Goal: Task Accomplishment & Management: Use online tool/utility

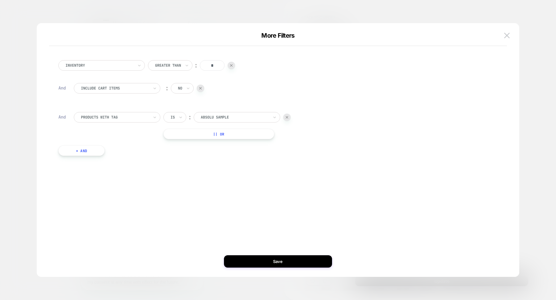
scroll to position [315, 0]
click at [205, 115] on div at bounding box center [235, 118] width 68 height 6
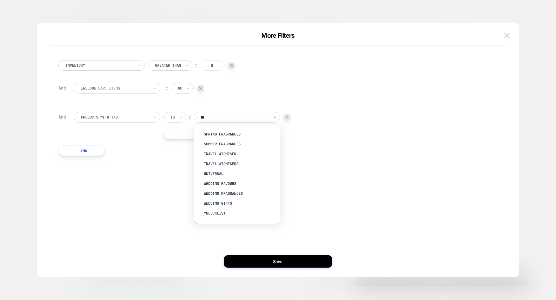
scroll to position [9, 0]
type input "***"
click at [239, 195] on div "Samples Checkout" at bounding box center [240, 194] width 80 height 10
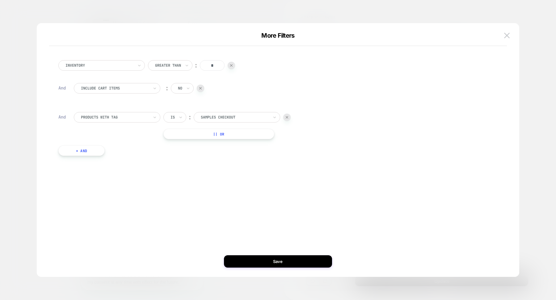
click at [176, 117] on div "Is" at bounding box center [174, 117] width 23 height 10
click at [174, 144] on div "Is not" at bounding box center [189, 144] width 40 height 10
click at [95, 153] on button "+ And" at bounding box center [81, 150] width 46 height 10
click at [117, 157] on div at bounding box center [115, 157] width 68 height 6
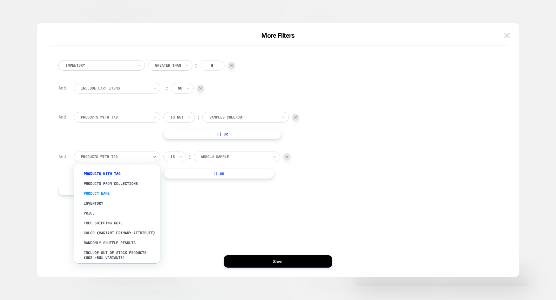
click at [104, 194] on div "Product Name" at bounding box center [120, 194] width 80 height 10
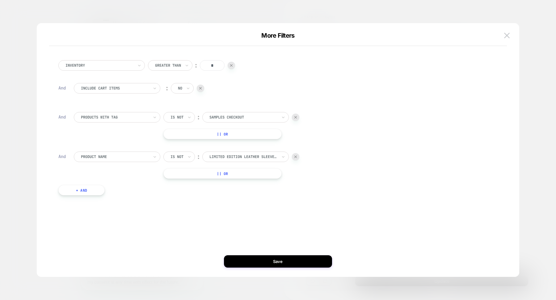
click at [185, 159] on div "Is not" at bounding box center [178, 157] width 31 height 10
click at [139, 161] on div "Product Name" at bounding box center [117, 157] width 86 height 10
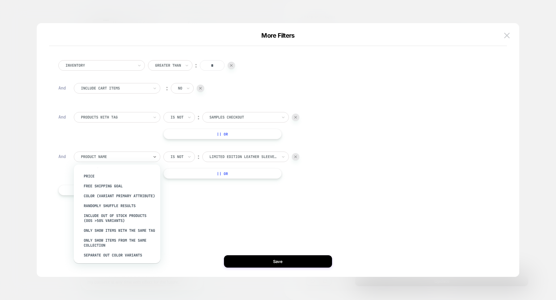
scroll to position [38, 0]
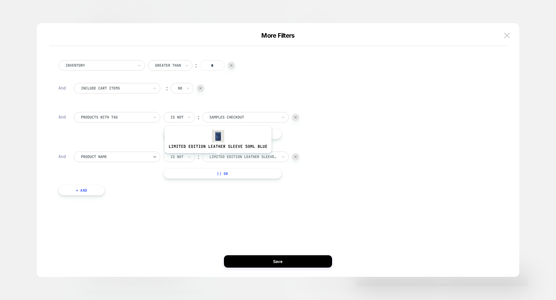
click at [218, 157] on div at bounding box center [243, 157] width 68 height 6
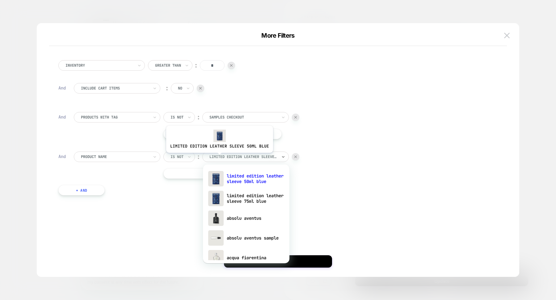
paste input "**********"
type input "**********"
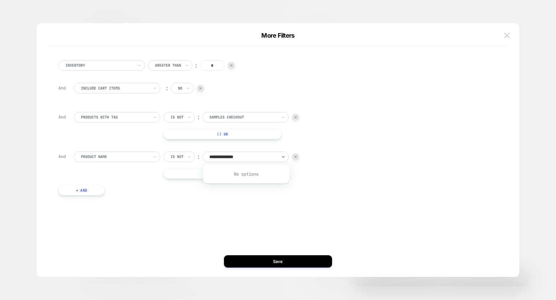
click at [122, 156] on div at bounding box center [115, 157] width 68 height 6
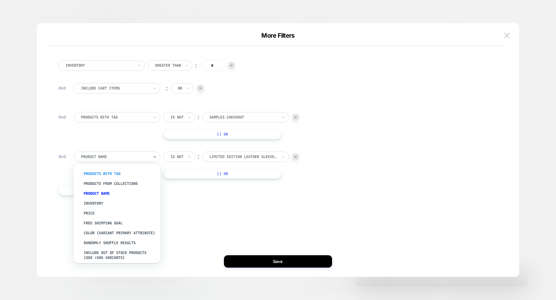
click at [115, 174] on div "products with tag" at bounding box center [120, 174] width 80 height 10
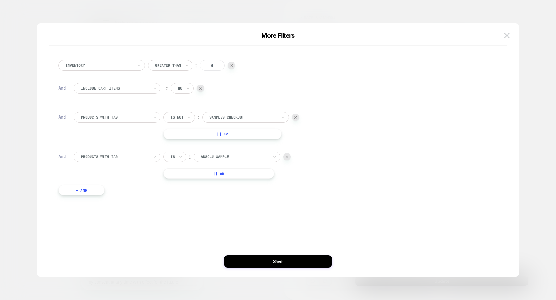
click at [223, 154] on div at bounding box center [235, 157] width 68 height 6
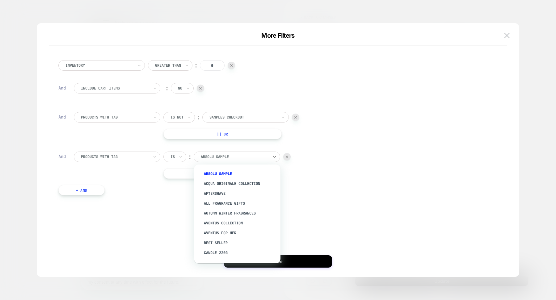
paste input "**********"
type input "**********"
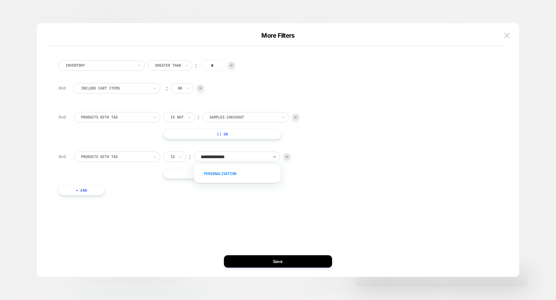
click at [218, 171] on div "personalisation" at bounding box center [240, 174] width 80 height 10
click at [170, 158] on div "Is" at bounding box center [173, 156] width 6 height 7
click at [173, 183] on div "Is not" at bounding box center [189, 184] width 40 height 10
click at [78, 190] on button "+ And" at bounding box center [81, 190] width 46 height 10
click at [100, 197] on div at bounding box center [115, 197] width 68 height 6
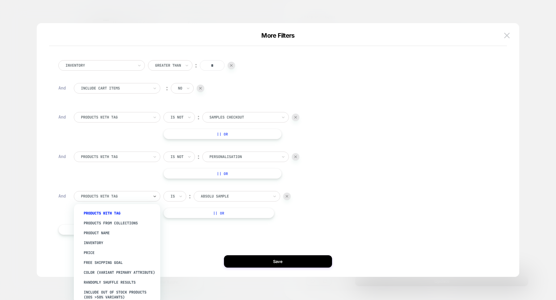
click at [170, 199] on div "Is" at bounding box center [173, 196] width 6 height 7
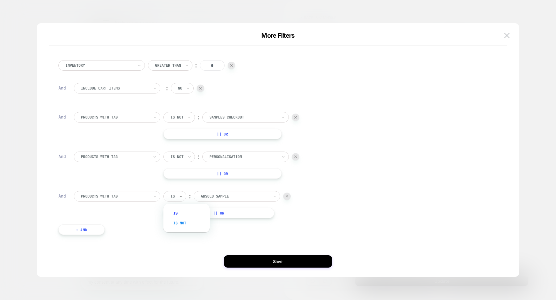
click at [178, 223] on div "Is not" at bounding box center [189, 223] width 40 height 10
click at [226, 200] on div "Absolu Sample" at bounding box center [245, 196] width 86 height 10
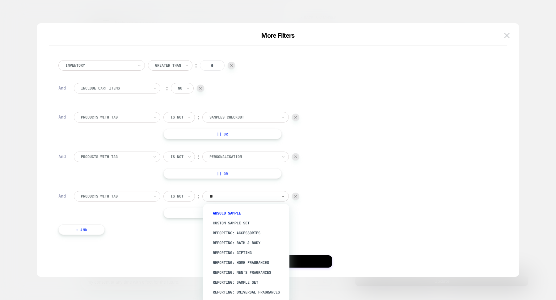
type input "***"
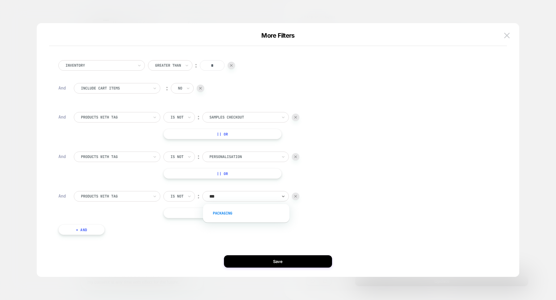
click at [221, 216] on div "packaging" at bounding box center [249, 213] width 80 height 10
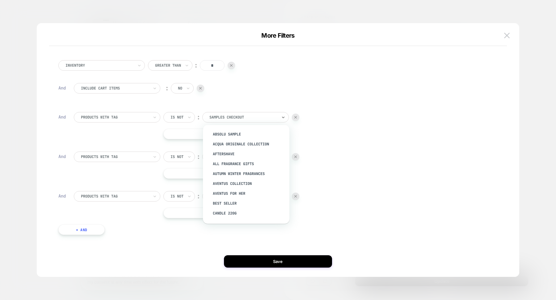
drag, startPoint x: 248, startPoint y: 113, endPoint x: 211, endPoint y: 114, distance: 37.7
click at [211, 114] on div "Samples Checkout" at bounding box center [245, 117] width 86 height 10
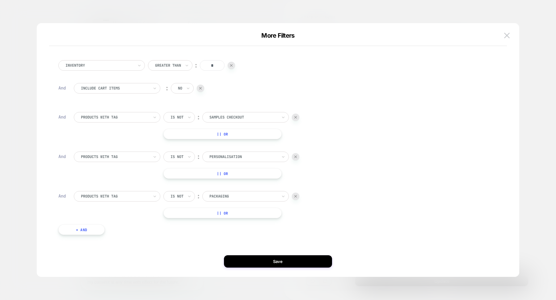
click at [253, 116] on div at bounding box center [243, 118] width 68 height 6
type input "******"
click at [249, 135] on div "Custom Sample Set" at bounding box center [249, 134] width 80 height 10
click at [78, 231] on button "+ And" at bounding box center [81, 229] width 46 height 10
click at [91, 236] on div at bounding box center [115, 236] width 68 height 6
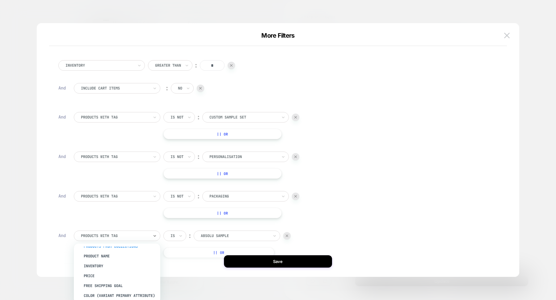
scroll to position [11, 0]
click at [99, 262] on div "Product Name" at bounding box center [120, 262] width 80 height 10
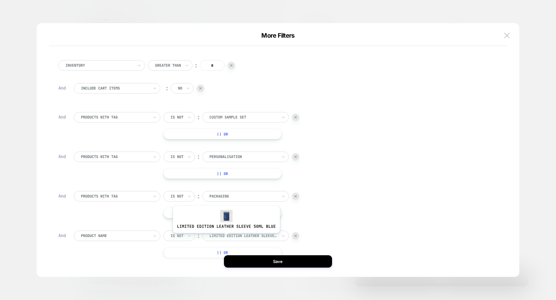
click at [225, 237] on div at bounding box center [243, 236] width 68 height 6
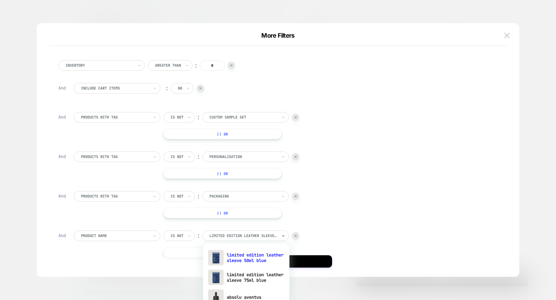
paste input "**********"
type input "**********"
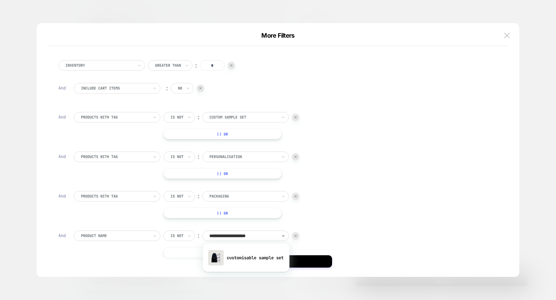
scroll to position [40, 0]
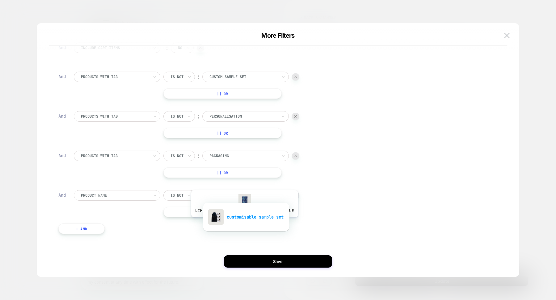
click at [243, 222] on div "customisable sample set" at bounding box center [246, 217] width 80 height 20
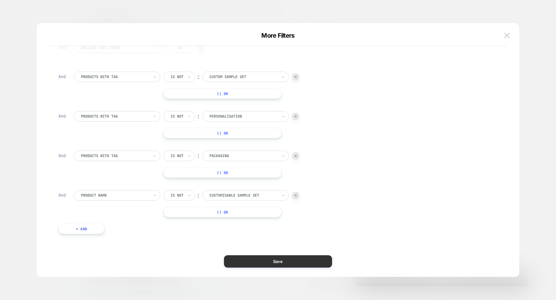
click at [283, 260] on button "Save" at bounding box center [278, 261] width 108 height 12
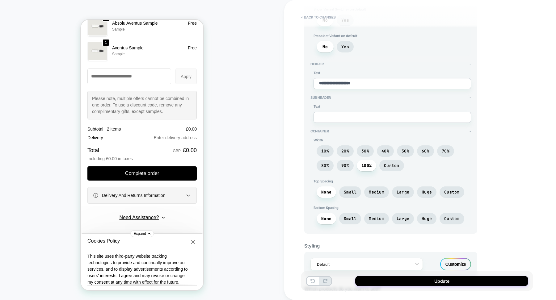
scroll to position [91, 0]
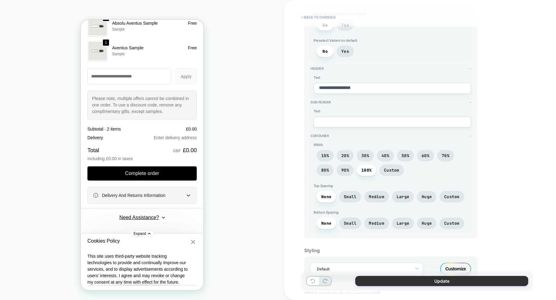
click at [435, 280] on button "Update" at bounding box center [441, 281] width 173 height 10
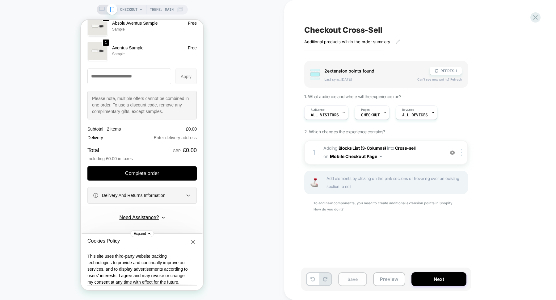
click at [356, 279] on button "Save" at bounding box center [352, 279] width 29 height 14
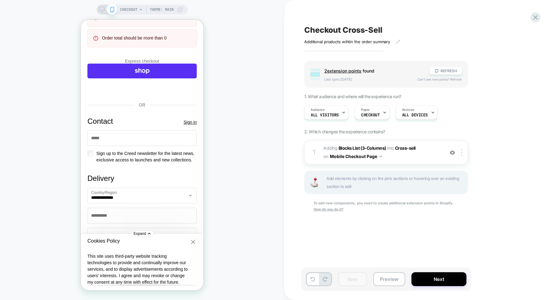
scroll to position [192, 0]
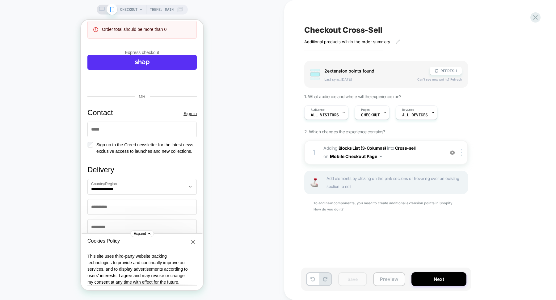
click at [389, 280] on button "Preview" at bounding box center [389, 279] width 32 height 14
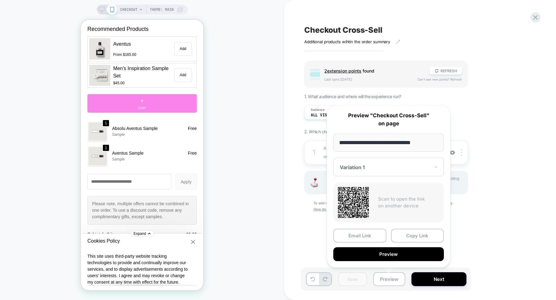
scroll to position [725, 0]
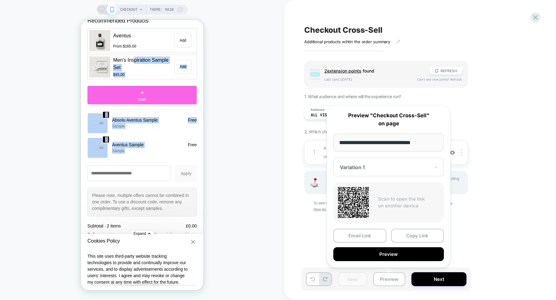
drag, startPoint x: 135, startPoint y: 69, endPoint x: 356, endPoint y: 172, distance: 244.2
click at [136, 159] on div "Recommended Products Aventus From $165.00 Add Men's Inspiration Sample Set $45.…" at bounding box center [141, 88] width 109 height 142
click at [510, 194] on div "Group 2 extension point s found REFRESH Last sync: [DATE] Can't see new points?…" at bounding box center [416, 144] width 225 height 167
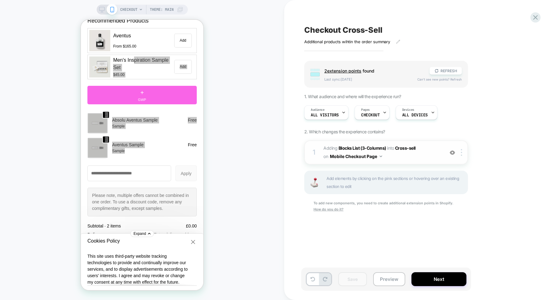
click at [380, 158] on button "Mobile Checkout Page" at bounding box center [356, 156] width 52 height 9
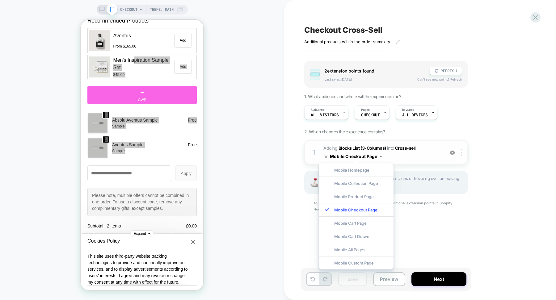
click at [402, 158] on span "#_loomi_addon_1758793021517 Adding Blocks List (3-Columns) INTO Cross-sell Cros…" at bounding box center [382, 152] width 118 height 17
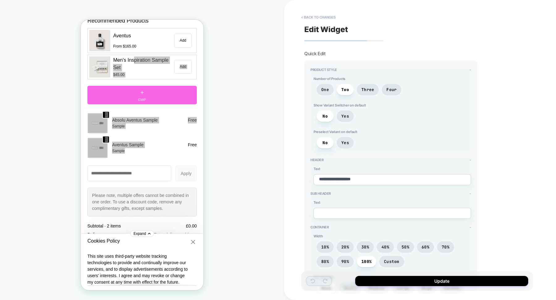
scroll to position [6, 0]
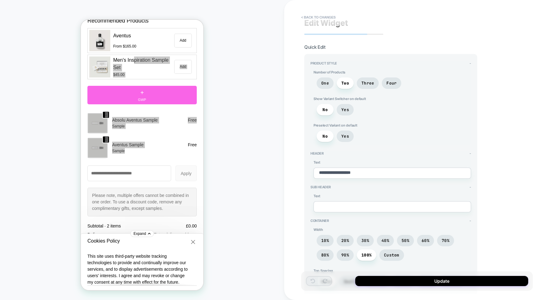
click at [377, 172] on textarea "**********" at bounding box center [391, 173] width 157 height 11
click at [529, 149] on div "**********" at bounding box center [417, 150] width 232 height 288
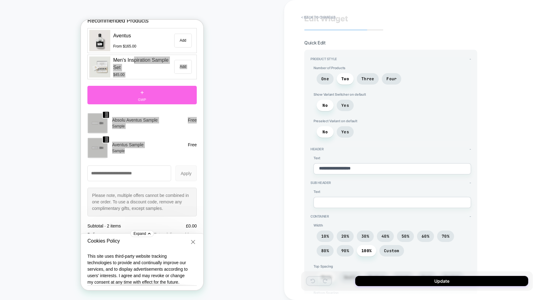
click at [351, 166] on textarea "**********" at bounding box center [391, 168] width 157 height 11
type textarea "*"
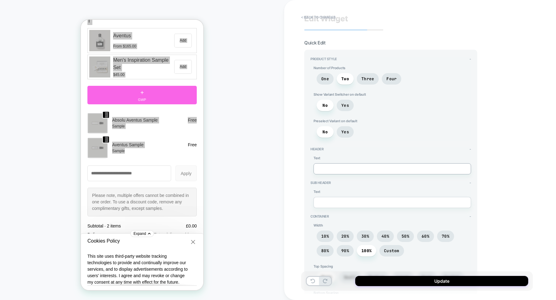
type textarea "*"
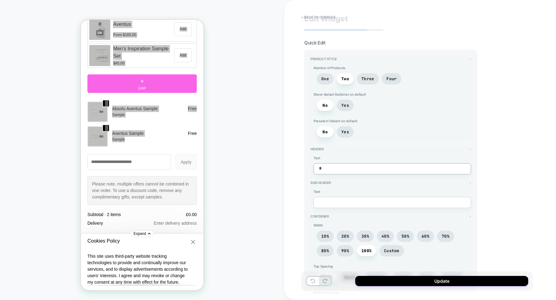
type textarea "*"
type textarea "**"
type textarea "*"
type textarea "***"
type textarea "*"
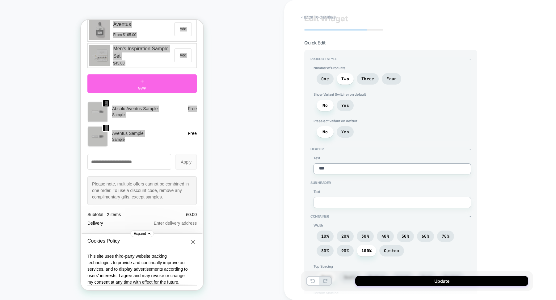
type textarea "***"
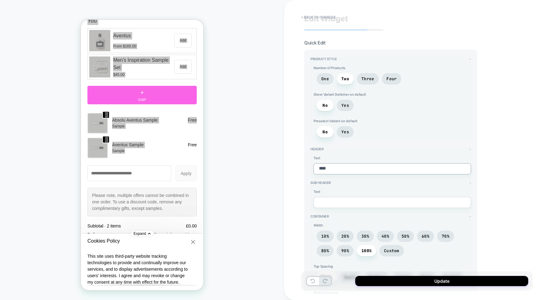
type textarea "*"
type textarea "*****"
type textarea "*"
type textarea "******"
type textarea "*"
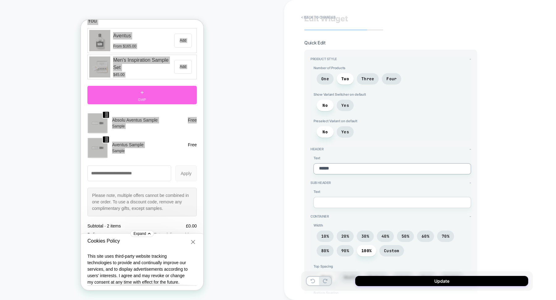
type textarea "*******"
type textarea "*"
type textarea "*******"
type textarea "*"
type textarea "*********"
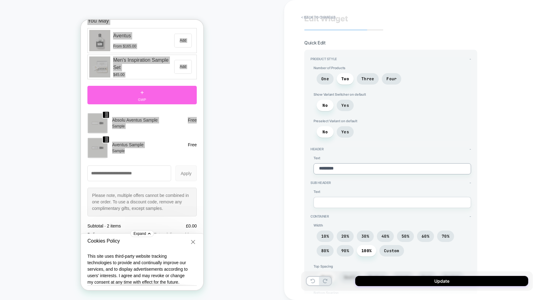
type textarea "*"
type textarea "**********"
type textarea "*"
type textarea "**********"
type textarea "*"
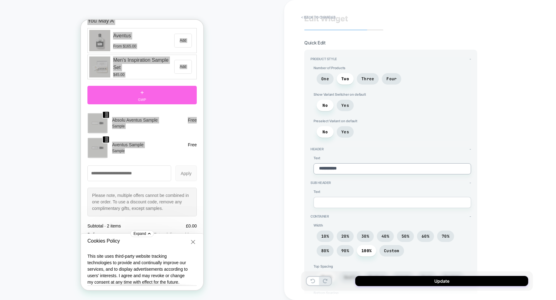
type textarea "**********"
type textarea "*"
type textarea "**********"
type textarea "*"
type textarea "**********"
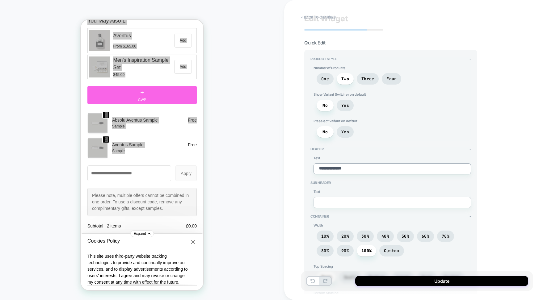
type textarea "*"
type textarea "**********"
type textarea "*"
type textarea "**********"
type textarea "*"
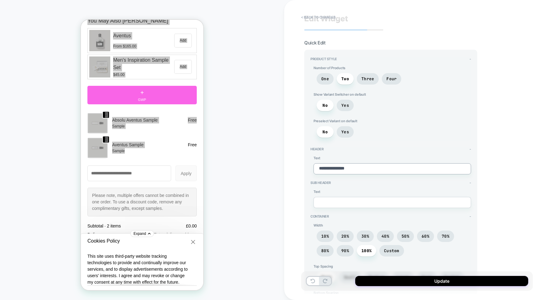
type textarea "**********"
type textarea "*"
type textarea "**********"
click at [225, 162] on div "CHECKOUT Theme: MAIN" at bounding box center [142, 150] width 284 height 288
click at [277, 129] on div "CHECKOUT Theme: MAIN" at bounding box center [142, 150] width 284 height 288
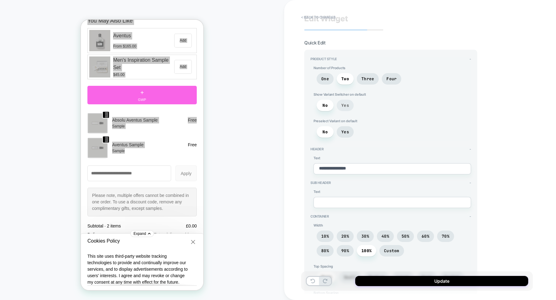
click at [341, 106] on span "Yes" at bounding box center [345, 105] width 8 height 5
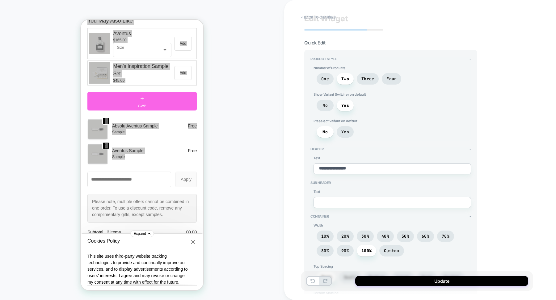
click at [249, 106] on div "CHECKOUT Theme: MAIN" at bounding box center [142, 150] width 284 height 288
click at [349, 131] on span "Yes" at bounding box center [344, 131] width 17 height 11
click at [241, 145] on div "CHECKOUT Theme: MAIN" at bounding box center [142, 150] width 284 height 288
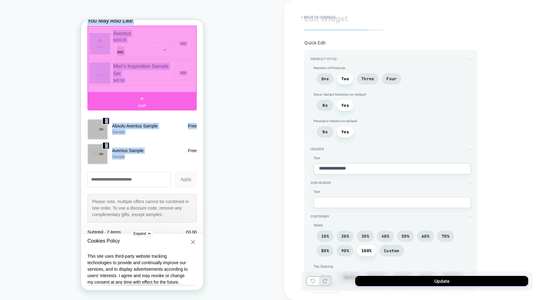
click at [154, 25] on p "You May Also Like" at bounding box center [141, 21] width 109 height 8
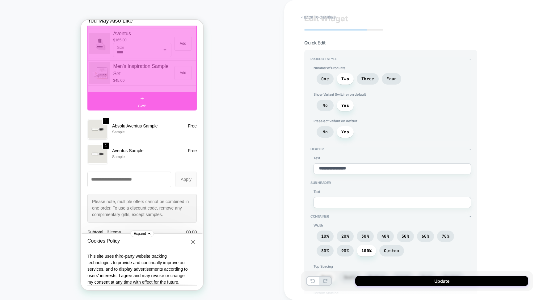
click at [289, 105] on div "**********" at bounding box center [420, 150] width 272 height 300
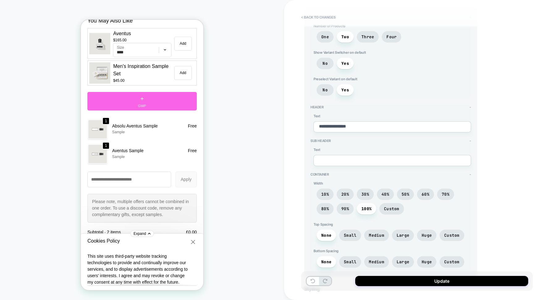
scroll to position [55, 0]
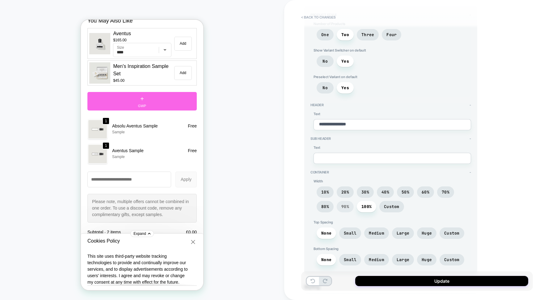
click at [348, 204] on span "90%" at bounding box center [345, 206] width 8 height 5
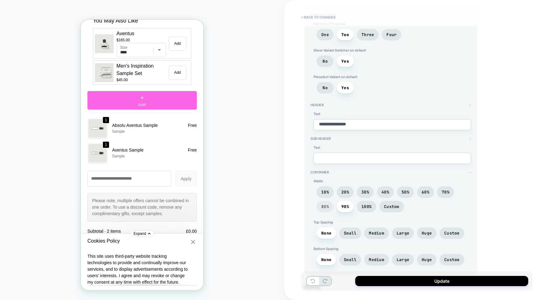
click at [327, 204] on span "80%" at bounding box center [325, 206] width 8 height 5
click at [367, 204] on span "100%" at bounding box center [366, 206] width 10 height 5
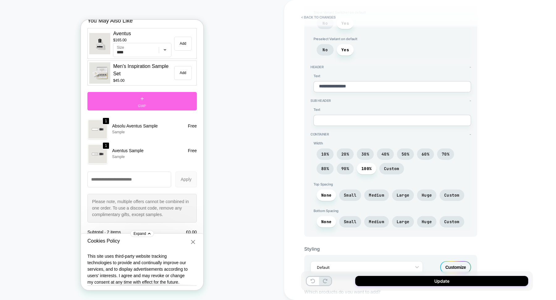
scroll to position [94, 0]
click at [349, 193] on span "Small" at bounding box center [350, 194] width 13 height 5
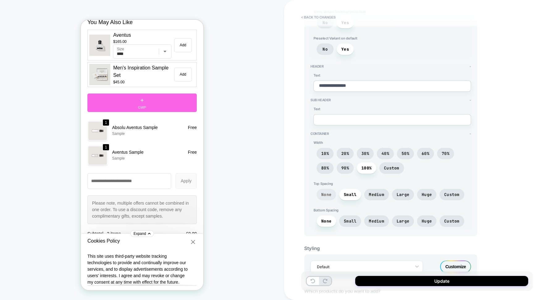
click at [325, 194] on span "None" at bounding box center [326, 194] width 10 height 5
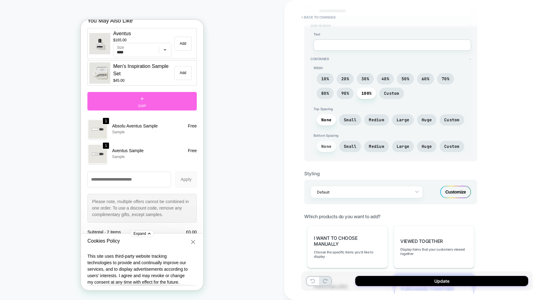
scroll to position [169, 0]
click at [342, 189] on div at bounding box center [362, 192] width 91 height 6
click at [322, 204] on div "**********" at bounding box center [390, 165] width 173 height 566
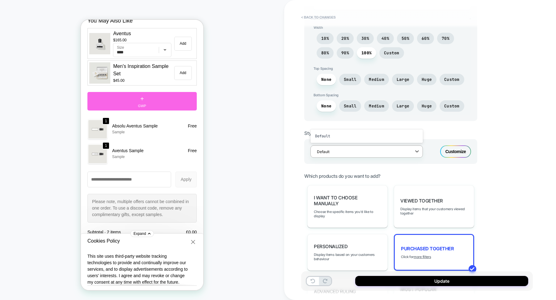
scroll to position [211, 0]
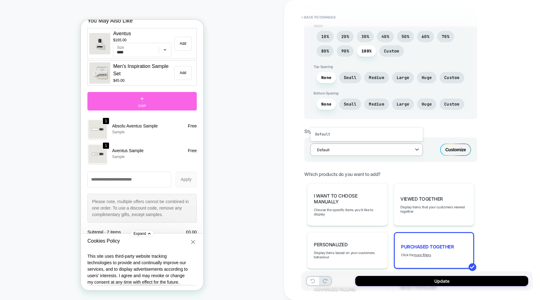
click at [451, 144] on div "Customize" at bounding box center [455, 150] width 31 height 12
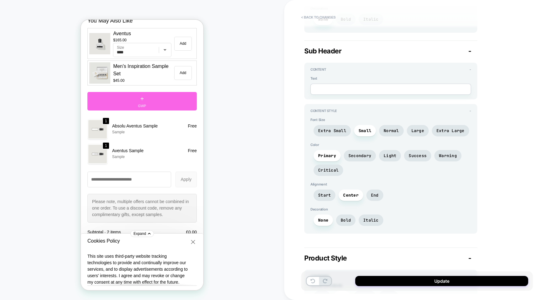
scroll to position [209, 0]
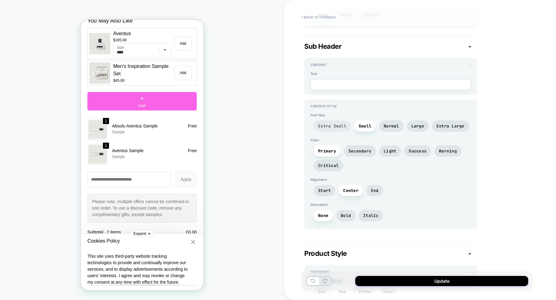
click at [342, 123] on span "Extra Small" at bounding box center [332, 125] width 28 height 5
click at [360, 123] on span "Small" at bounding box center [364, 125] width 13 height 5
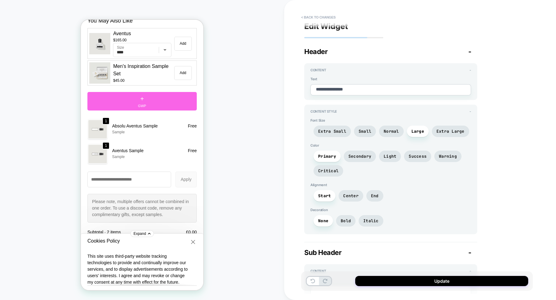
scroll to position [3, 0]
click at [390, 131] on span "Normal" at bounding box center [390, 130] width 15 height 5
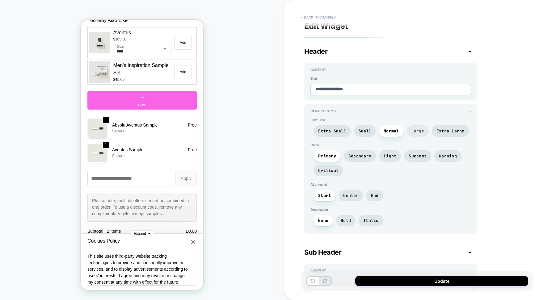
click at [417, 130] on span "Large" at bounding box center [417, 130] width 13 height 5
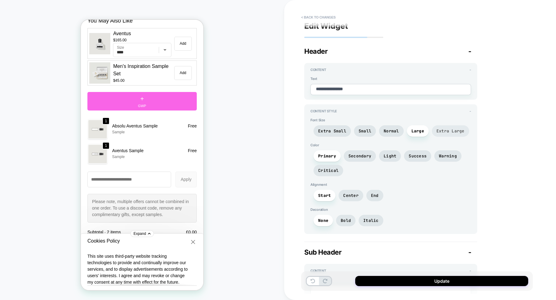
click at [452, 130] on span "Extra Large" at bounding box center [450, 130] width 28 height 5
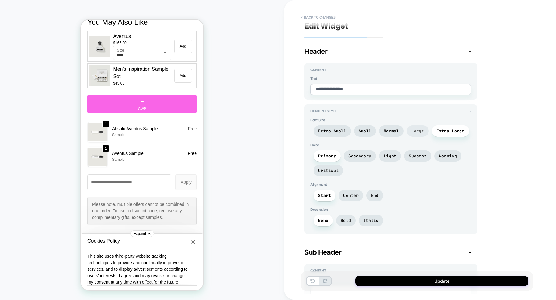
click at [417, 132] on span "Large" at bounding box center [417, 130] width 13 height 5
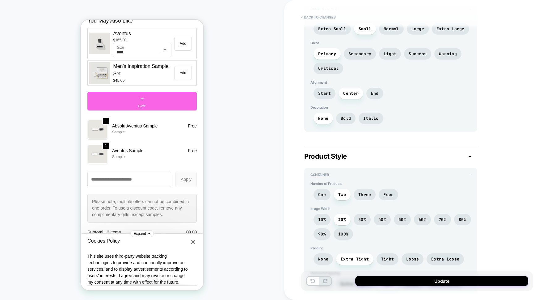
scroll to position [365, 0]
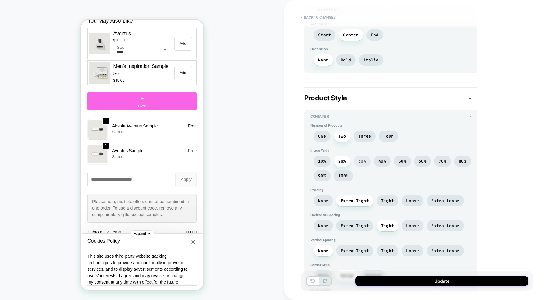
click at [359, 159] on span "30%" at bounding box center [362, 161] width 8 height 5
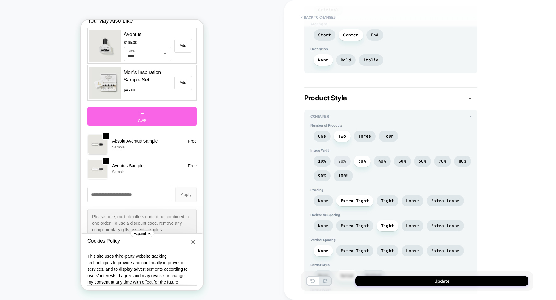
click at [341, 160] on span "20%" at bounding box center [341, 161] width 17 height 11
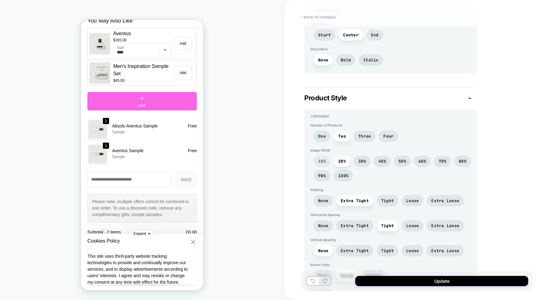
click at [322, 159] on span "10%" at bounding box center [322, 161] width 8 height 5
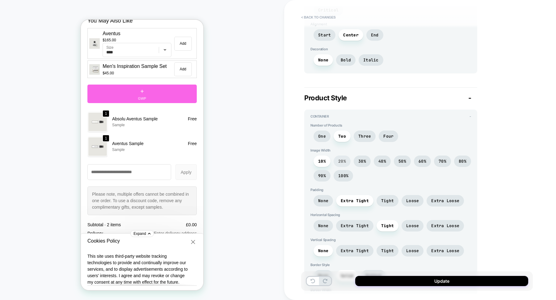
click at [340, 159] on span "20%" at bounding box center [342, 161] width 8 height 5
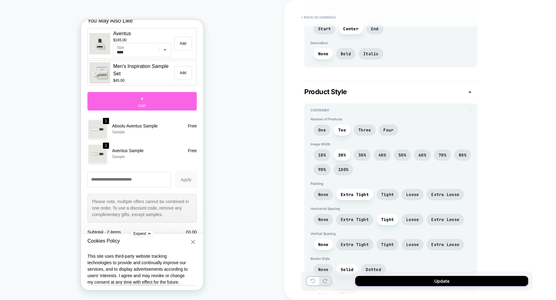
scroll to position [372, 0]
click at [382, 191] on span "Tight" at bounding box center [387, 193] width 13 height 5
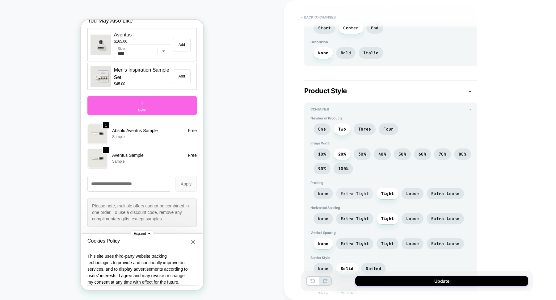
click at [357, 191] on span "Extra Tight" at bounding box center [354, 193] width 28 height 5
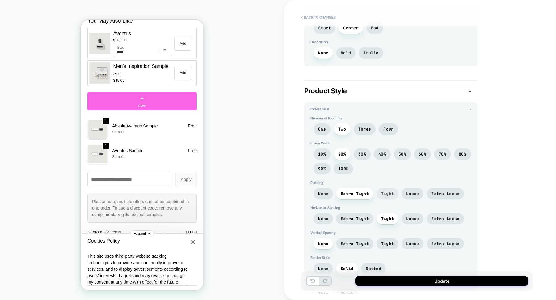
click at [392, 193] on span "Tight" at bounding box center [387, 193] width 22 height 11
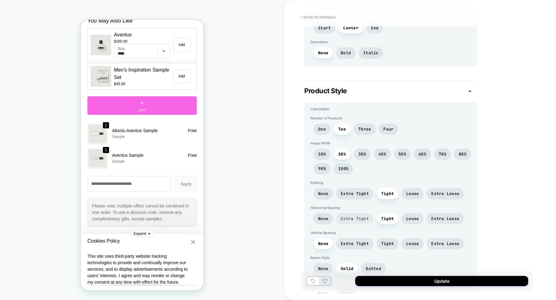
click at [362, 216] on span "Extra Tight" at bounding box center [354, 218] width 28 height 5
click at [391, 216] on span "Tight" at bounding box center [387, 218] width 13 height 5
click at [356, 216] on span "Extra Tight" at bounding box center [354, 218] width 28 height 5
click at [389, 216] on span "Tight" at bounding box center [387, 218] width 13 height 5
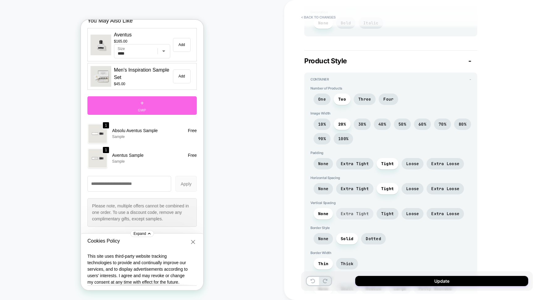
click at [364, 213] on span "Extra Tight" at bounding box center [354, 213] width 37 height 11
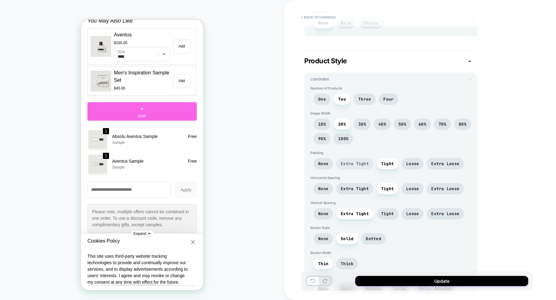
click at [339, 158] on span "Extra Tight" at bounding box center [354, 163] width 37 height 11
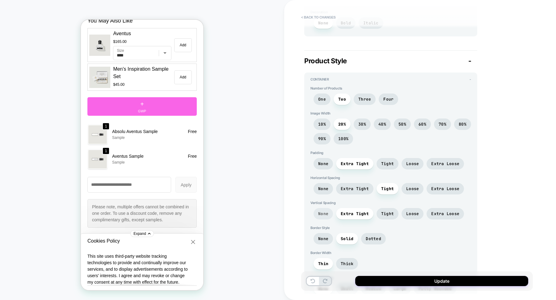
click at [327, 211] on span "None" at bounding box center [323, 213] width 10 height 5
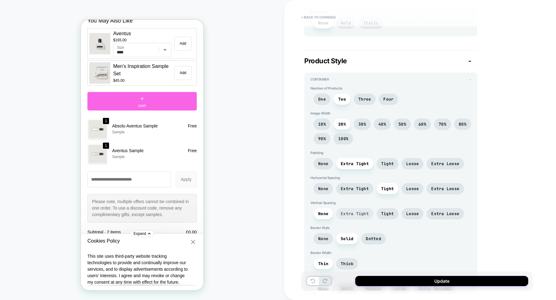
click at [345, 211] on span "Extra Tight" at bounding box center [354, 213] width 28 height 5
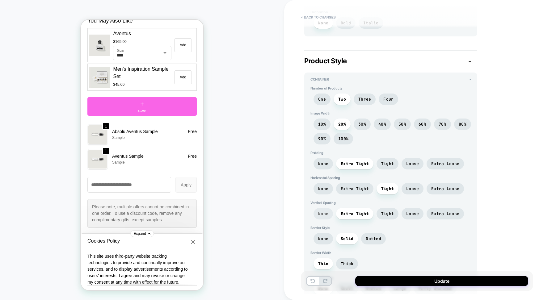
click at [326, 211] on span "None" at bounding box center [323, 213] width 10 height 5
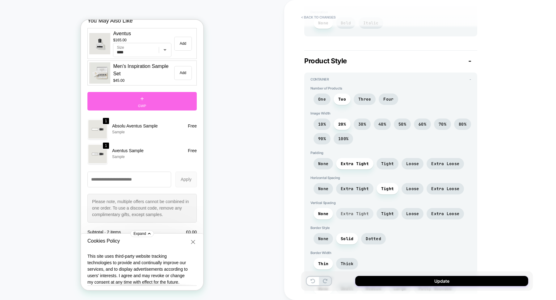
click at [347, 211] on span "Extra Tight" at bounding box center [354, 213] width 28 height 5
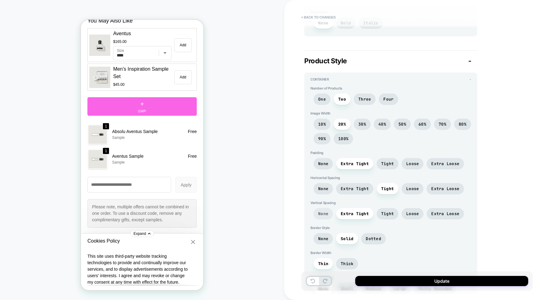
click at [327, 211] on span "None" at bounding box center [323, 213] width 10 height 5
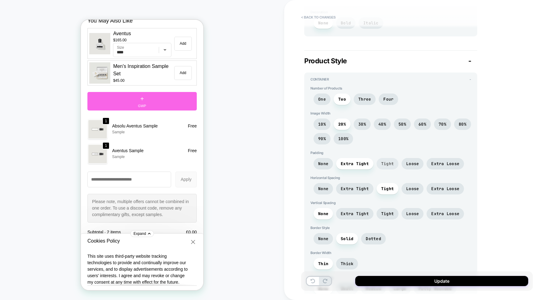
click at [383, 161] on span "Tight" at bounding box center [387, 163] width 13 height 5
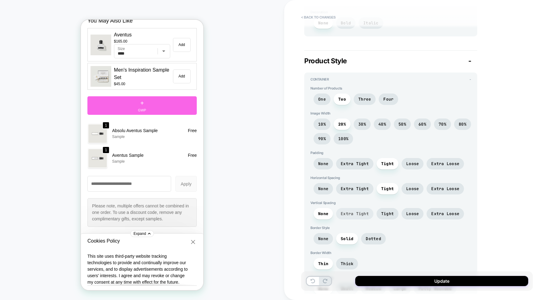
click at [349, 211] on span "Extra Tight" at bounding box center [354, 213] width 28 height 5
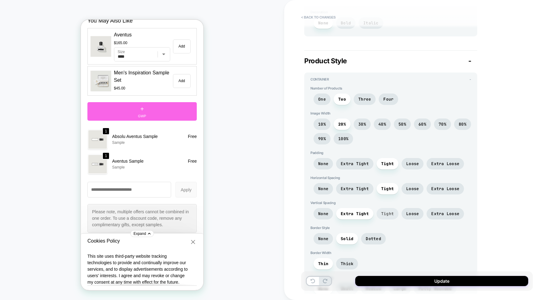
click at [385, 211] on span "Tight" at bounding box center [387, 213] width 13 height 5
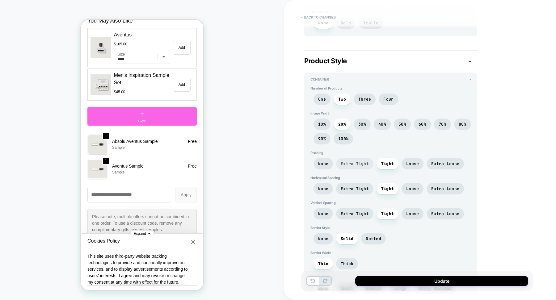
click at [358, 161] on span "Extra Tight" at bounding box center [354, 163] width 28 height 5
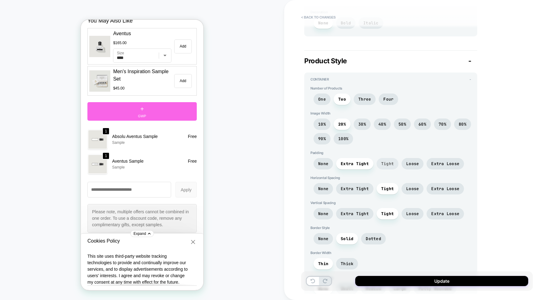
click at [386, 161] on span "Tight" at bounding box center [387, 163] width 13 height 5
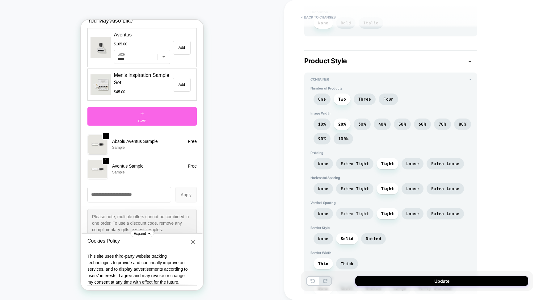
click at [360, 211] on span "Extra Tight" at bounding box center [354, 213] width 28 height 5
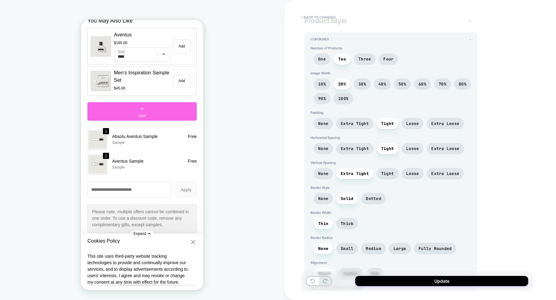
scroll to position [450, 0]
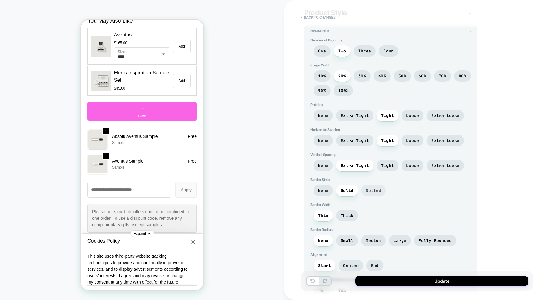
click at [374, 188] on span "Dotted" at bounding box center [373, 190] width 15 height 5
click at [352, 188] on span "Solid" at bounding box center [346, 190] width 13 height 5
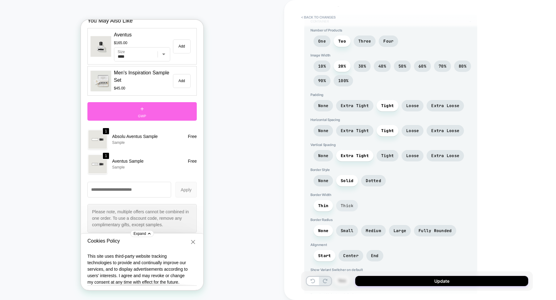
click at [345, 203] on span "Thick" at bounding box center [346, 205] width 13 height 5
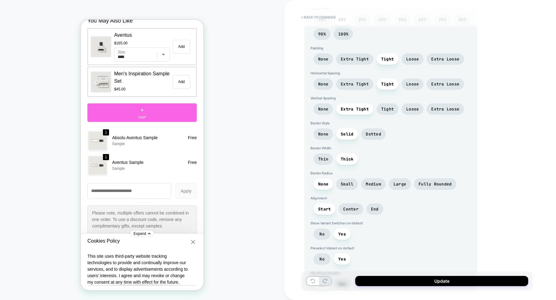
scroll to position [511, 0]
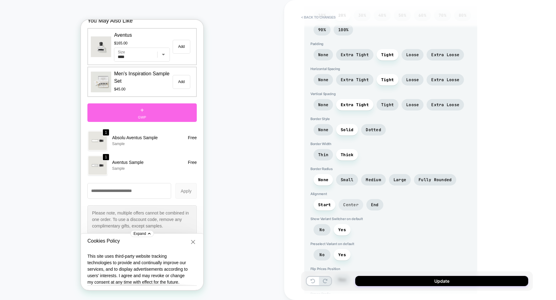
click at [353, 202] on span "Center" at bounding box center [350, 204] width 15 height 5
click at [323, 202] on span "Start" at bounding box center [324, 204] width 13 height 5
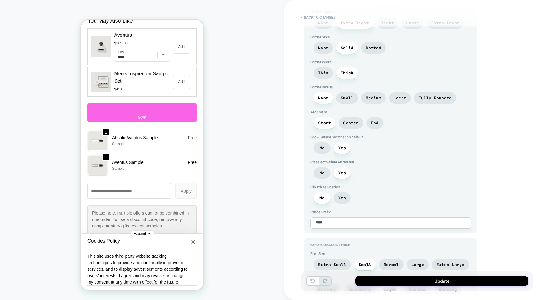
scroll to position [596, 0]
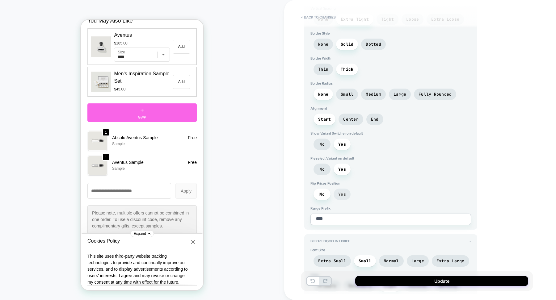
click at [339, 189] on span "Yes" at bounding box center [341, 194] width 17 height 11
click at [325, 189] on span "No" at bounding box center [321, 194] width 17 height 11
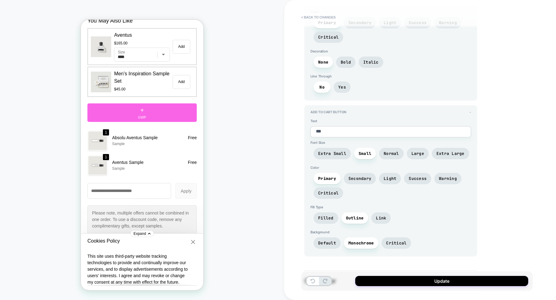
scroll to position [1133, 0]
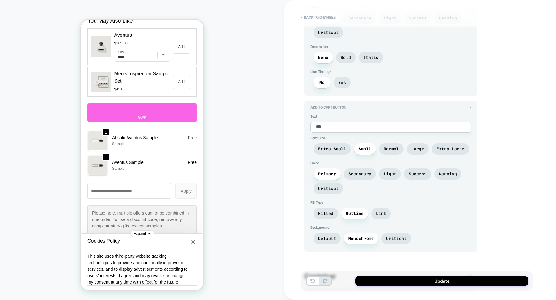
click at [334, 122] on textarea "***" at bounding box center [390, 127] width 161 height 11
type textarea "*"
type textarea "**"
type textarea "*"
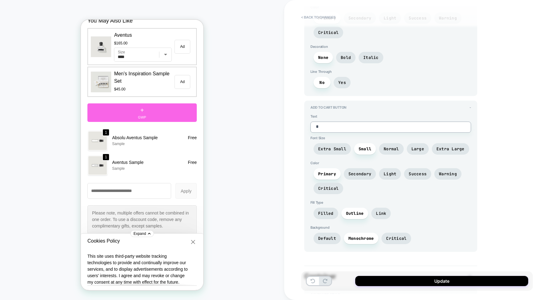
type textarea "*"
type textarea "**"
type textarea "*"
type textarea "***"
type textarea "*"
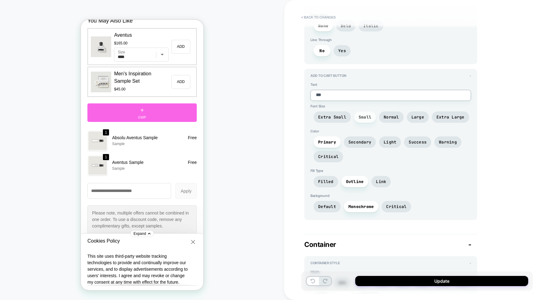
scroll to position [1168, 0]
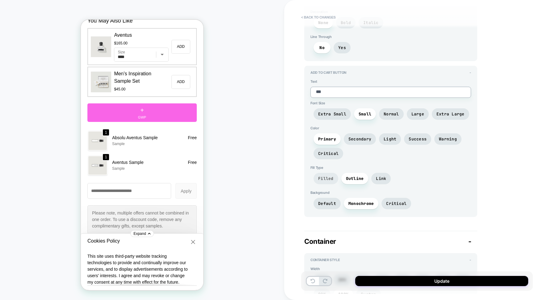
type textarea "***"
click at [325, 176] on span "Filled" at bounding box center [325, 178] width 15 height 5
click at [361, 136] on span "Secondary" at bounding box center [359, 138] width 23 height 5
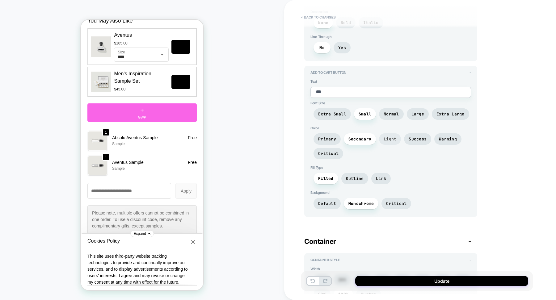
click at [394, 136] on span "Light" at bounding box center [389, 138] width 13 height 5
click at [417, 136] on span "Success" at bounding box center [417, 138] width 18 height 5
click at [452, 136] on span "Warning" at bounding box center [448, 138] width 18 height 5
click at [324, 136] on span "Primary" at bounding box center [327, 138] width 18 height 5
click at [324, 148] on span "Critical" at bounding box center [328, 153] width 30 height 11
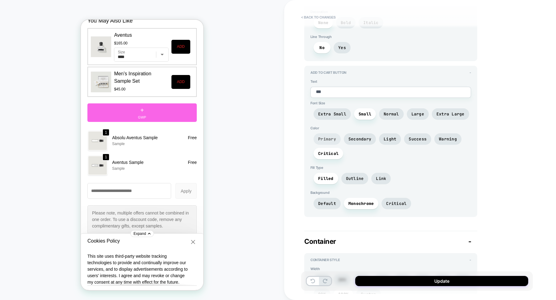
click at [325, 136] on span "Primary" at bounding box center [327, 138] width 18 height 5
click at [351, 176] on span "Outline" at bounding box center [355, 178] width 18 height 5
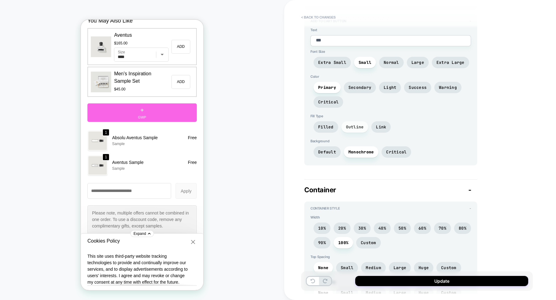
scroll to position [1218, 0]
click at [391, 150] on span "Critical" at bounding box center [396, 152] width 20 height 5
click at [360, 150] on span "Monochrome" at bounding box center [361, 152] width 26 height 5
click at [337, 147] on span "Default" at bounding box center [326, 152] width 27 height 11
click at [348, 150] on span "Monochrome" at bounding box center [361, 152] width 26 height 5
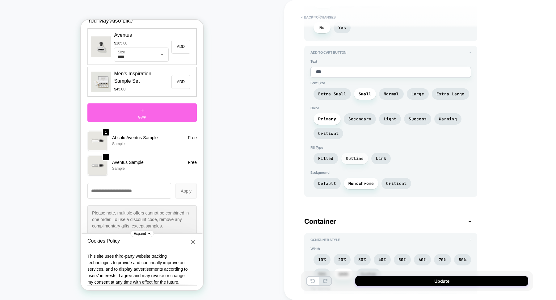
scroll to position [1187, 0]
click at [374, 154] on span "Link" at bounding box center [380, 159] width 19 height 11
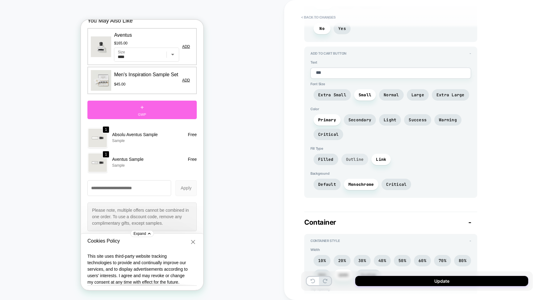
click at [356, 157] on span "Outline" at bounding box center [355, 159] width 18 height 5
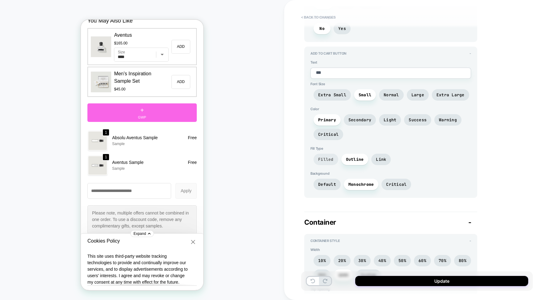
click at [315, 154] on span "Filled" at bounding box center [325, 159] width 25 height 11
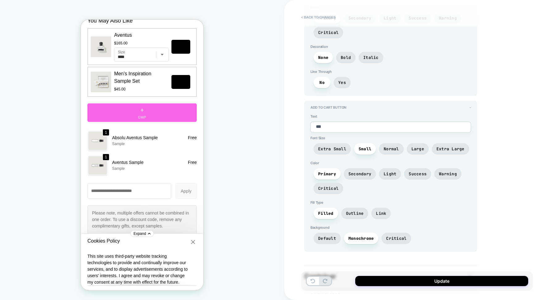
scroll to position [1133, 0]
click at [357, 169] on span "Secondary" at bounding box center [360, 174] width 32 height 11
click at [391, 172] on span "Light" at bounding box center [389, 174] width 13 height 5
click at [418, 172] on span "Success" at bounding box center [417, 174] width 18 height 5
click at [453, 172] on span "Warning" at bounding box center [448, 174] width 18 height 5
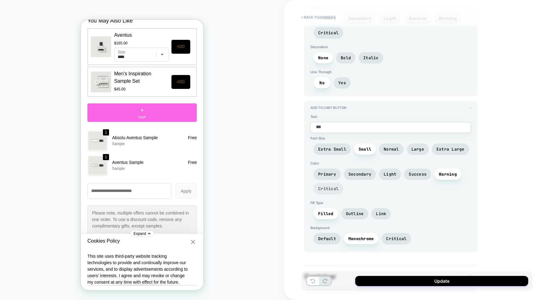
click at [324, 186] on span "Critical" at bounding box center [328, 188] width 20 height 5
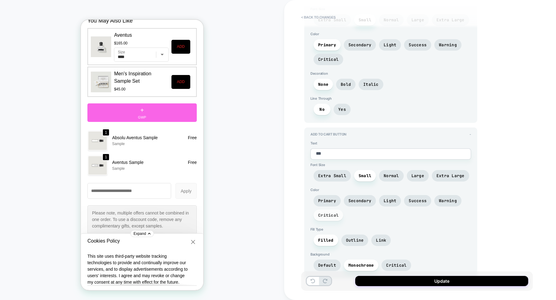
scroll to position [1105, 0]
click at [329, 196] on span "Primary" at bounding box center [326, 201] width 27 height 11
click at [360, 196] on span "Secondary" at bounding box center [360, 201] width 32 height 11
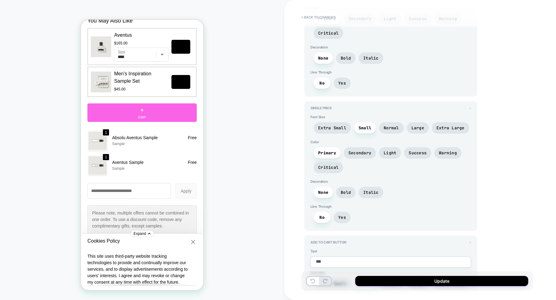
scroll to position [1022, 0]
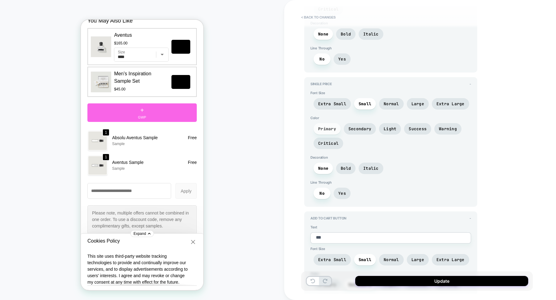
click at [331, 126] on span "Primary" at bounding box center [327, 128] width 18 height 5
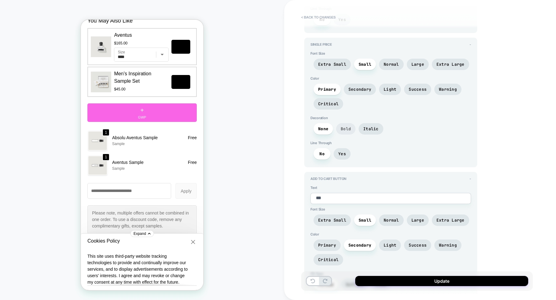
scroll to position [1034, 0]
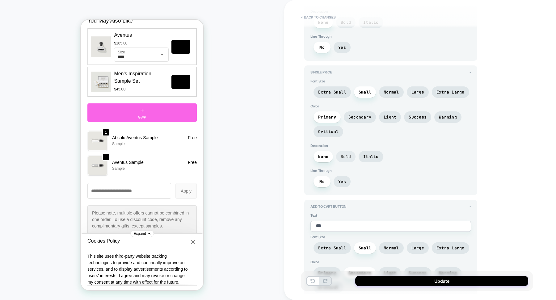
click at [346, 151] on span "Bold" at bounding box center [345, 156] width 19 height 11
click at [324, 151] on span "None" at bounding box center [322, 156] width 19 height 11
click at [392, 90] on span "Normal" at bounding box center [390, 92] width 15 height 5
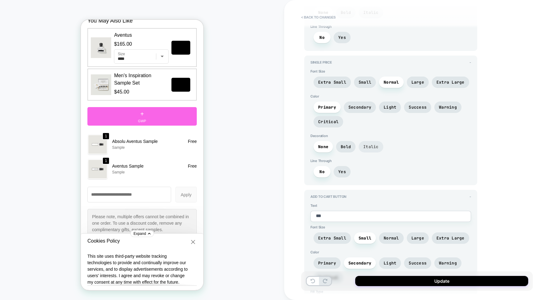
scroll to position [1045, 0]
click at [365, 79] on span "Small" at bounding box center [364, 81] width 13 height 5
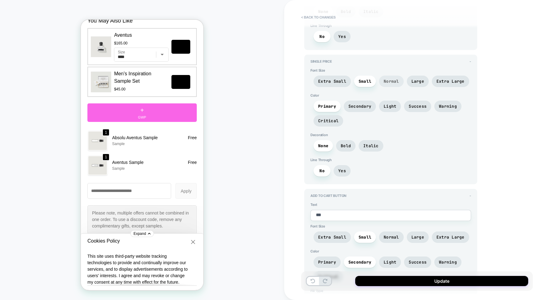
click at [386, 79] on span "Normal" at bounding box center [390, 81] width 15 height 5
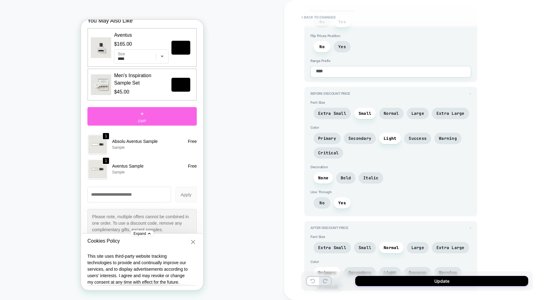
scroll to position [715, 0]
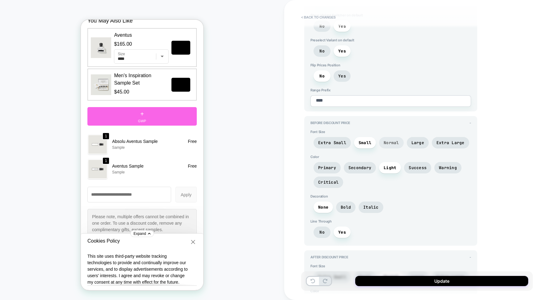
click at [387, 140] on span "Normal" at bounding box center [390, 142] width 15 height 5
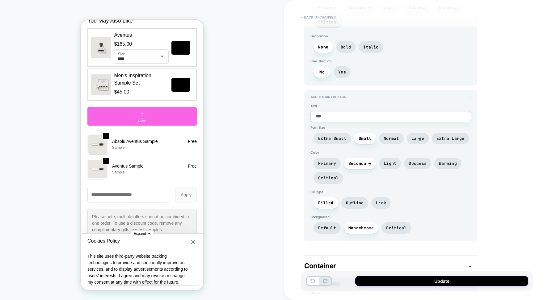
scroll to position [1145, 0]
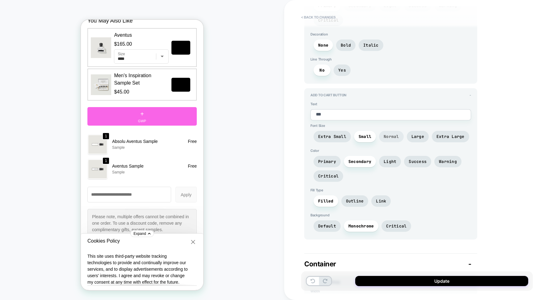
click at [390, 134] on span "Normal" at bounding box center [390, 136] width 15 height 5
click at [366, 134] on span "Small" at bounding box center [364, 136] width 13 height 5
click at [332, 134] on span "Extra Small" at bounding box center [332, 136] width 28 height 5
click at [342, 195] on span "Outline" at bounding box center [354, 200] width 27 height 11
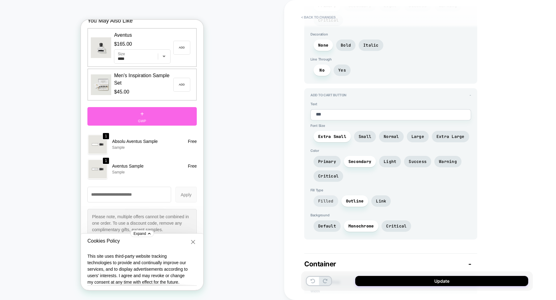
click at [330, 198] on span "Filled" at bounding box center [325, 200] width 15 height 5
click at [364, 134] on span "Small" at bounding box center [364, 136] width 13 height 5
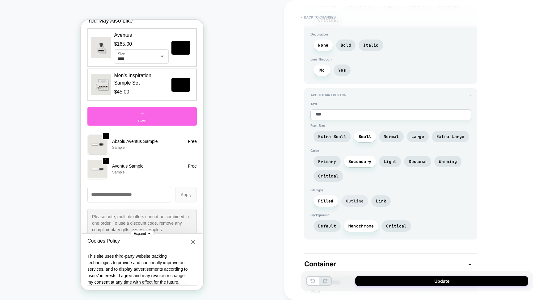
click at [358, 198] on span "Outline" at bounding box center [355, 200] width 18 height 5
click at [332, 134] on span "Extra Small" at bounding box center [332, 136] width 28 height 5
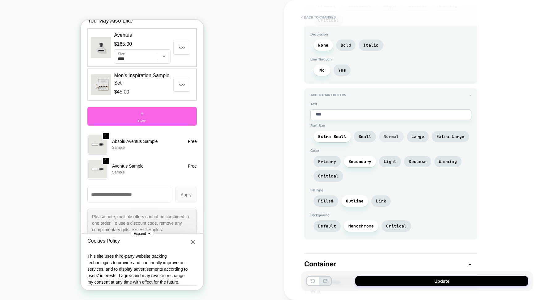
click at [390, 134] on span "Normal" at bounding box center [390, 136] width 15 height 5
click at [367, 134] on span "Small" at bounding box center [364, 136] width 13 height 5
click at [332, 159] on span "Primary" at bounding box center [327, 161] width 18 height 5
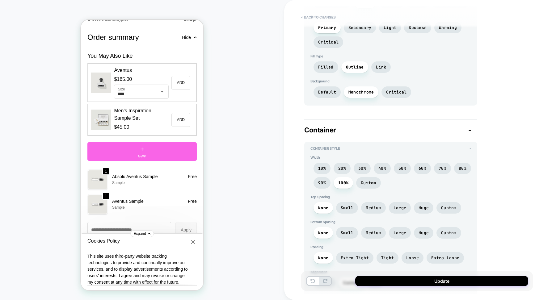
scroll to position [1414, 0]
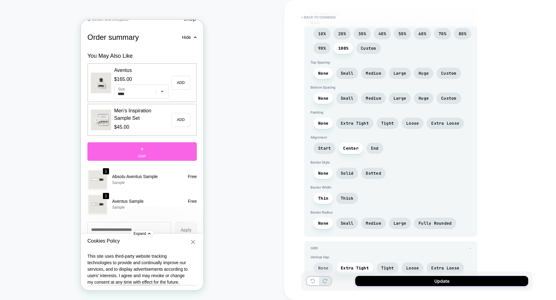
click at [324, 265] on span "None" at bounding box center [323, 267] width 10 height 5
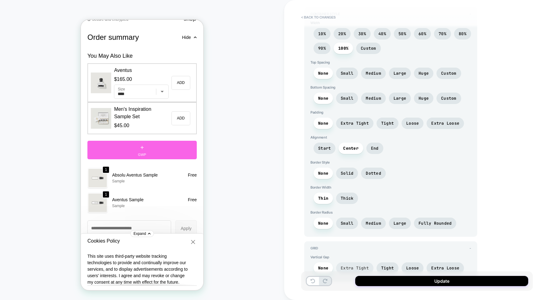
click at [345, 265] on span "Extra Tight" at bounding box center [354, 267] width 28 height 5
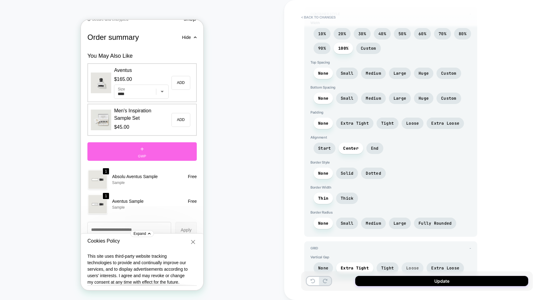
click at [411, 265] on span "Loose" at bounding box center [412, 267] width 13 height 5
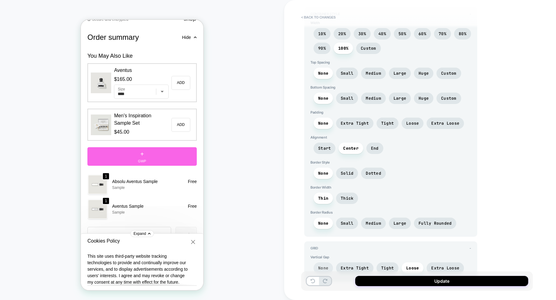
click at [318, 265] on span "None" at bounding box center [323, 267] width 10 height 5
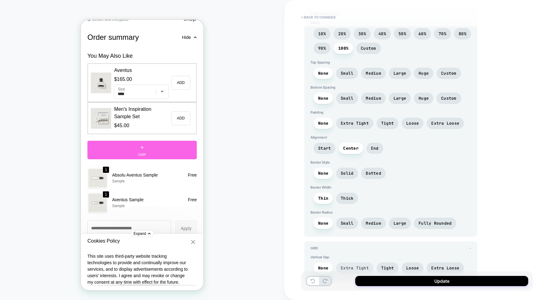
click at [350, 265] on span "Extra Tight" at bounding box center [354, 267] width 28 height 5
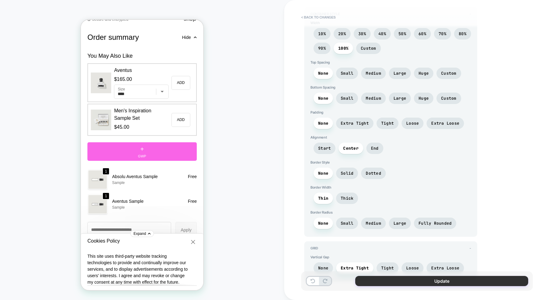
click at [398, 282] on button "Update" at bounding box center [441, 281] width 173 height 10
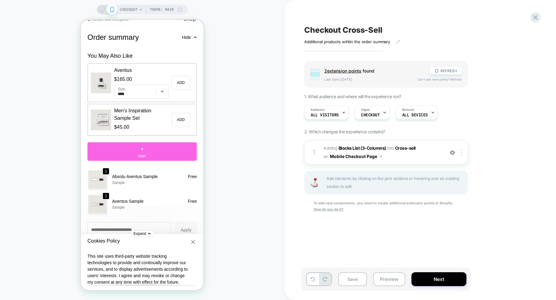
click at [354, 70] on span "2 extension point s" at bounding box center [342, 70] width 37 height 5
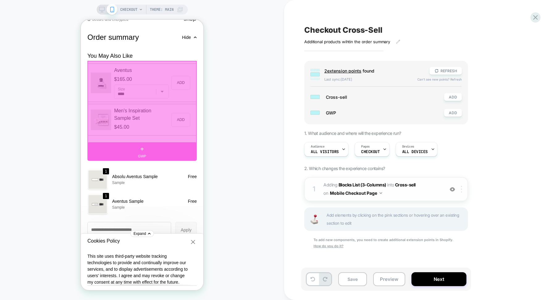
click at [462, 190] on div at bounding box center [462, 189] width 10 height 7
click at [416, 198] on div "1 #_loomi_addon_1758793021517 Adding Blocks List (3-Columns) INTO Cross-sell Cr…" at bounding box center [386, 189] width 164 height 24
type textarea "*"
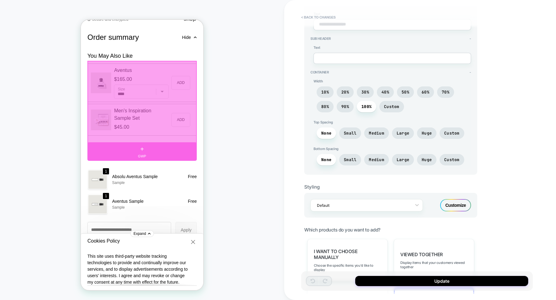
scroll to position [0, 0]
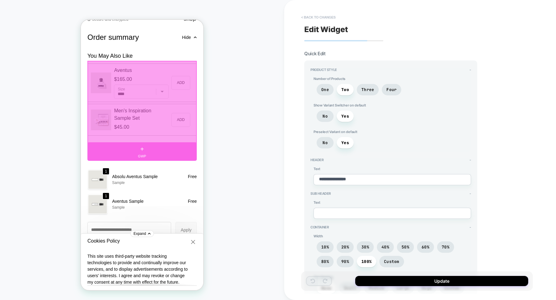
click at [313, 14] on button "< Back to changes" at bounding box center [318, 17] width 41 height 10
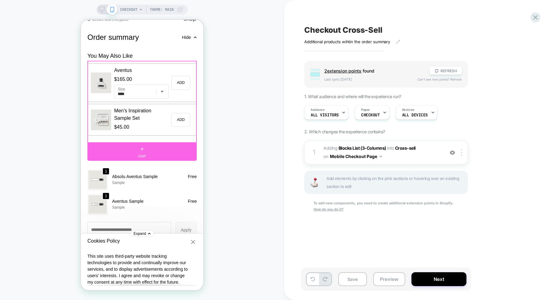
drag, startPoint x: 313, startPoint y: 148, endPoint x: 312, endPoint y: 171, distance: 23.2
click at [312, 171] on div "1 #_loomi_addon_1758793021517 Adding Blocks List (3-Columns) INTO Cross-sell Cr…" at bounding box center [386, 184] width 164 height 88
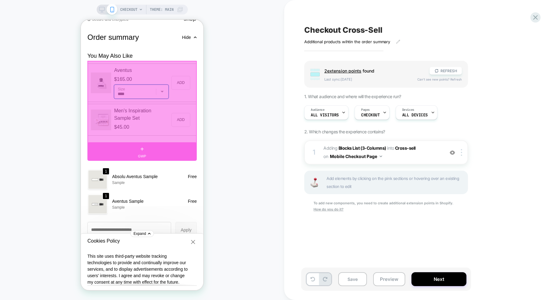
click at [154, 98] on select "**** **** ***** ***** ***** *****" at bounding box center [141, 92] width 54 height 14
click at [227, 132] on div "CHECKOUT Theme: MAIN" at bounding box center [142, 150] width 284 height 288
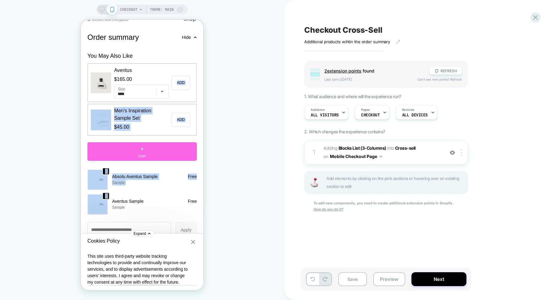
drag, startPoint x: 190, startPoint y: 77, endPoint x: 177, endPoint y: 205, distance: 127.8
click at [177, 205] on div "You May Also Like Aventus $165.00 Size **** **** ***** ***** ***** ***** ADD Me…" at bounding box center [141, 134] width 109 height 164
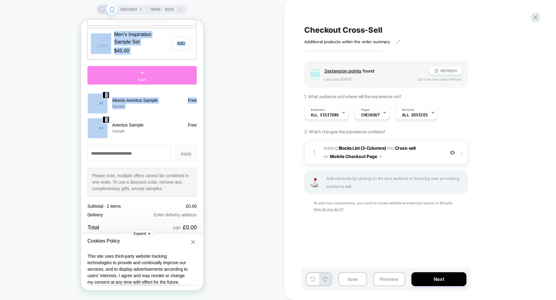
scroll to position [767, 0]
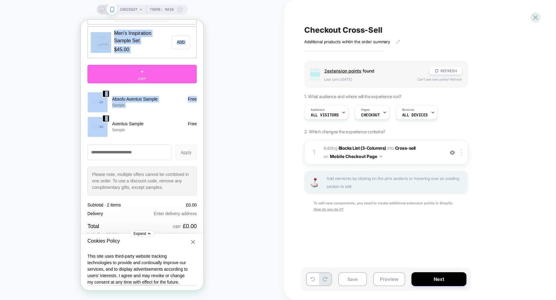
click at [163, 144] on div at bounding box center [141, 141] width 109 height 6
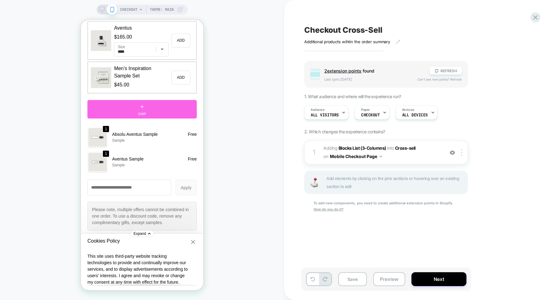
scroll to position [640, 0]
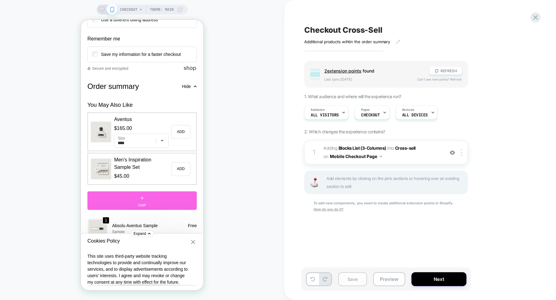
click at [348, 278] on button "Save" at bounding box center [352, 279] width 29 height 14
click at [539, 20] on icon at bounding box center [535, 17] width 8 height 8
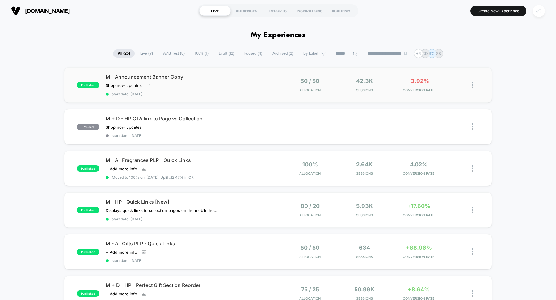
click at [232, 83] on div "M - Announcement Banner Copy Shop now updates﻿ Click to edit experience details…" at bounding box center [192, 85] width 172 height 23
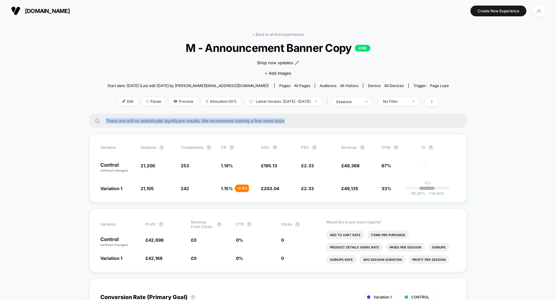
drag, startPoint x: 201, startPoint y: 124, endPoint x: 202, endPoint y: 117, distance: 7.2
click at [202, 117] on div "There are still no statistically significant results. We recommend waiting a fe…" at bounding box center [277, 121] width 377 height 14
click at [193, 119] on span "There are still no statistically significant results. We recommend waiting a fe…" at bounding box center [280, 120] width 348 height 5
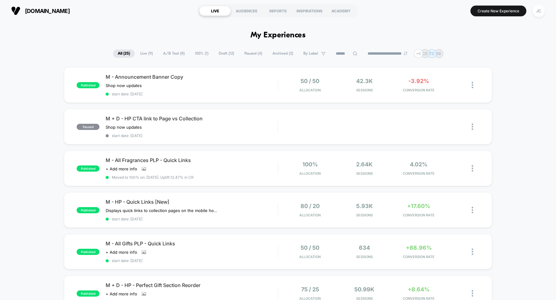
scroll to position [1, 0]
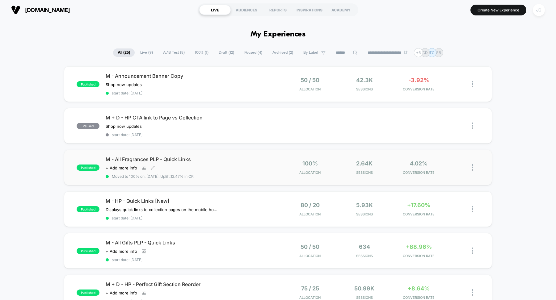
click at [218, 160] on span "M - All Fragrances PLP - Quick Links" at bounding box center [192, 159] width 172 height 6
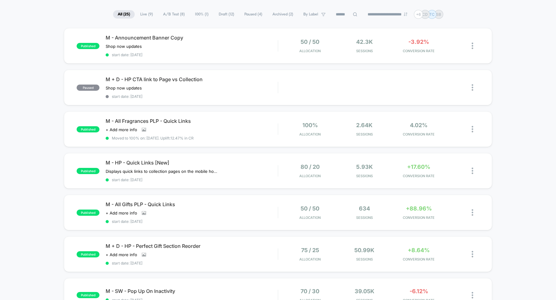
scroll to position [40, 0]
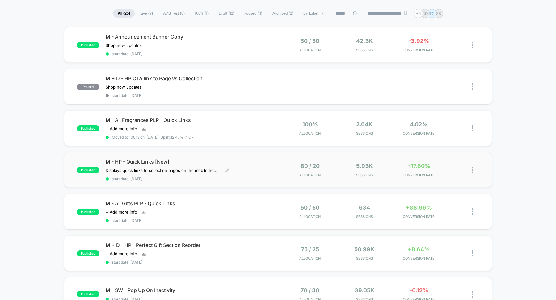
click at [256, 159] on span "M - HP - Quick Links [New]" at bounding box center [192, 162] width 172 height 6
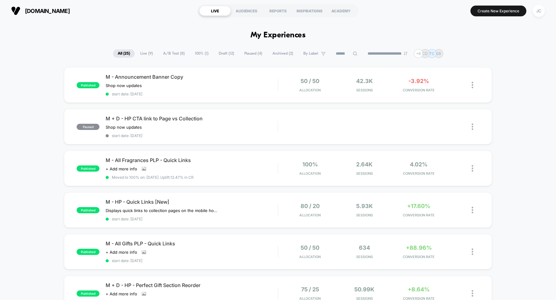
click at [143, 54] on span "Live ( 9 )" at bounding box center [147, 53] width 22 height 8
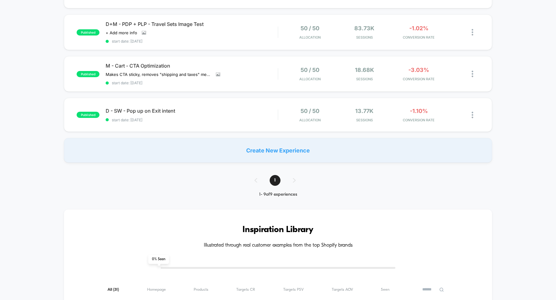
scroll to position [194, 0]
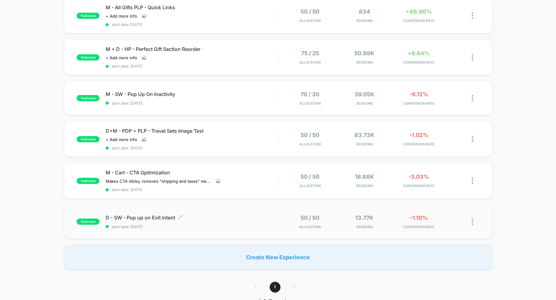
click at [221, 219] on div "D - SW - Pop up on Exit intent Click to edit experience details Click to edit e…" at bounding box center [192, 222] width 172 height 15
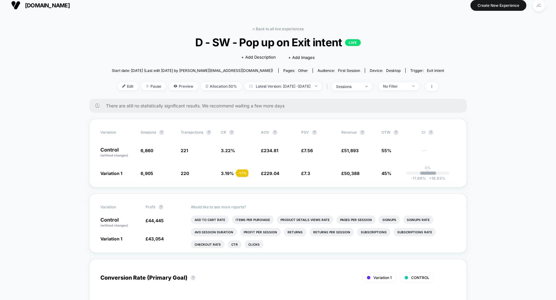
scroll to position [41, 0]
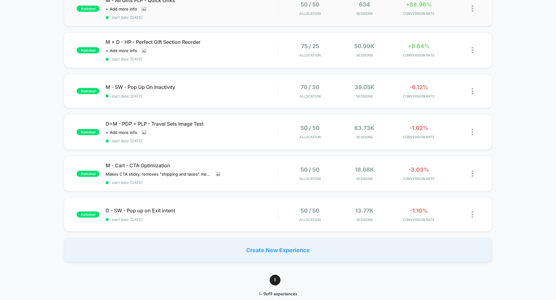
scroll to position [269, 0]
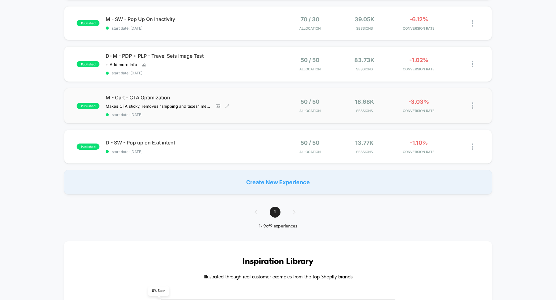
click at [254, 112] on span "start date: [DATE]" at bounding box center [192, 114] width 172 height 5
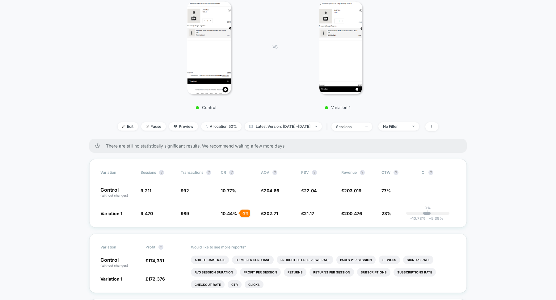
scroll to position [57, 0]
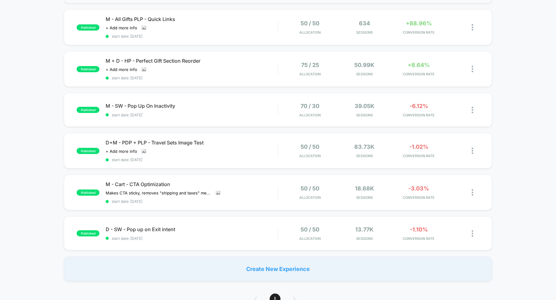
scroll to position [267, 0]
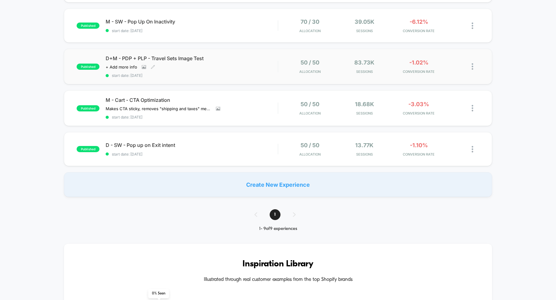
click at [246, 69] on div "D+M - PDP + PLP - Travel Sets Image Test Click to view images Click to edit exp…" at bounding box center [192, 66] width 172 height 23
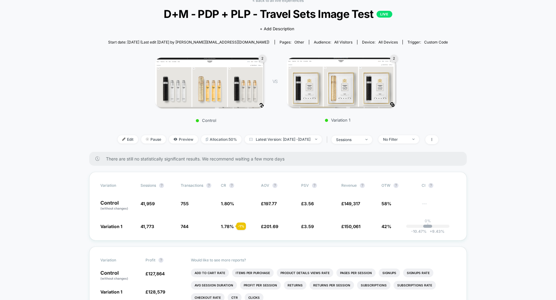
scroll to position [34, 0]
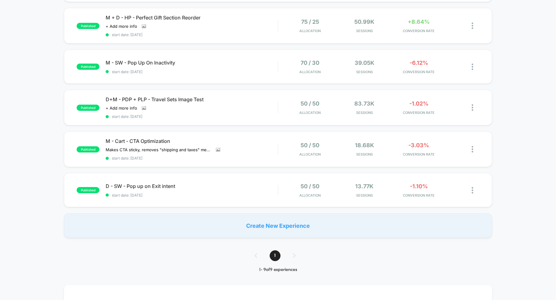
scroll to position [222, 0]
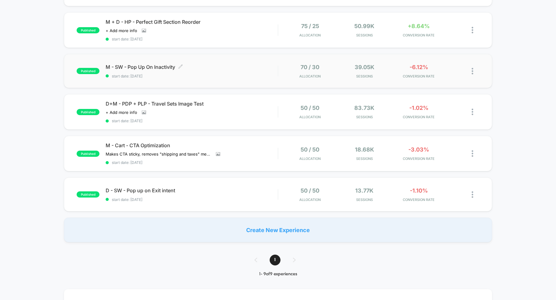
click at [237, 68] on div "M - SW - Pop Up On Inactivity Click to edit experience details Click to edit ex…" at bounding box center [192, 71] width 172 height 15
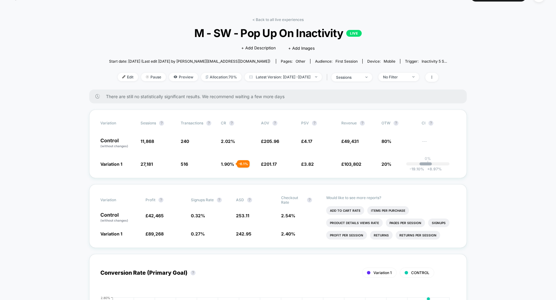
scroll to position [16, 0]
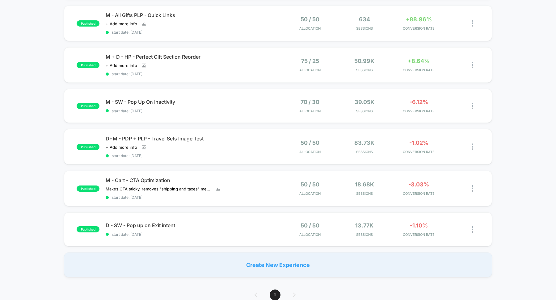
scroll to position [189, 0]
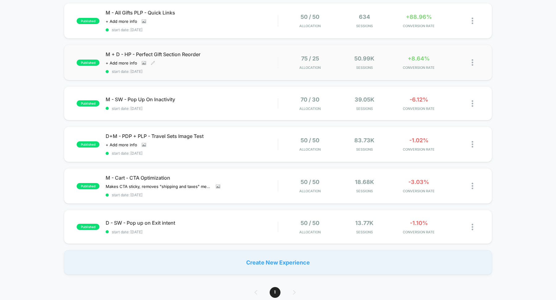
click at [240, 57] on div "M + D - HP - Perfect Gift Section Reorder Click to view images Click to edit ex…" at bounding box center [192, 62] width 172 height 23
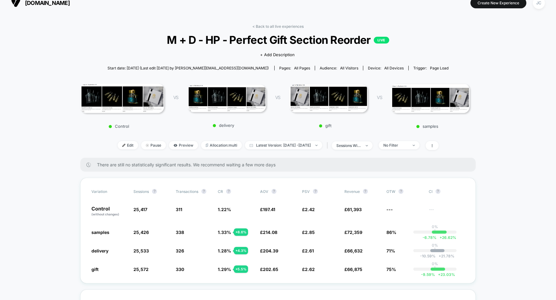
scroll to position [9, 0]
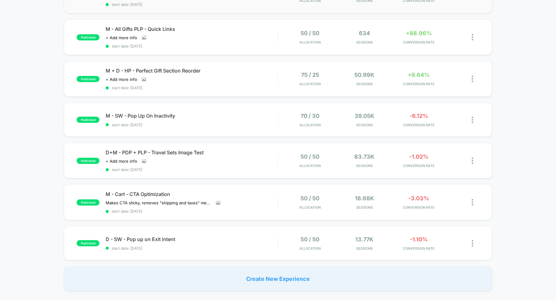
scroll to position [162, 0]
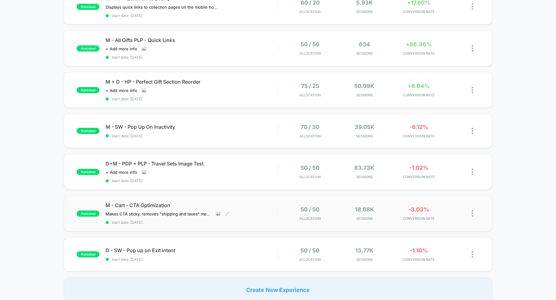
click at [165, 202] on span "M - Cart - CTA Optimization" at bounding box center [192, 205] width 172 height 6
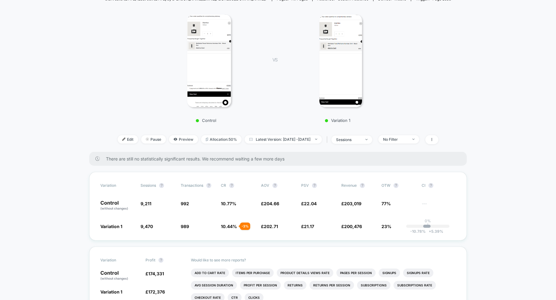
scroll to position [62, 0]
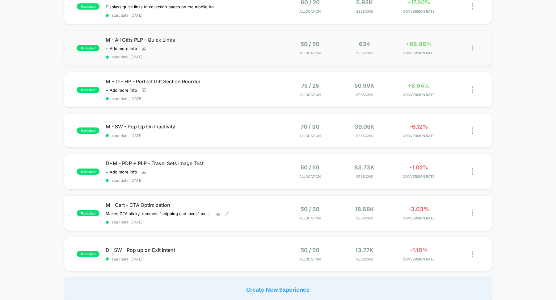
scroll to position [160, 0]
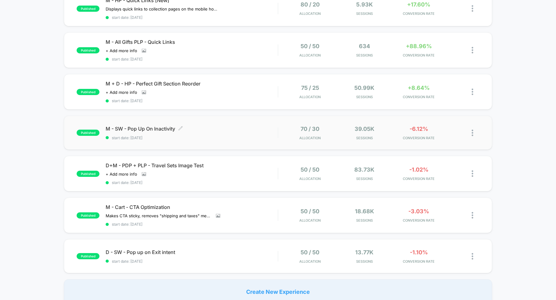
click at [193, 132] on div "M - SW - Pop Up On Inactivity Click to edit experience details Click to edit ex…" at bounding box center [192, 133] width 172 height 15
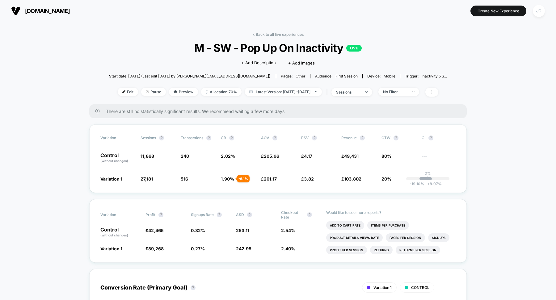
scroll to position [9, 0]
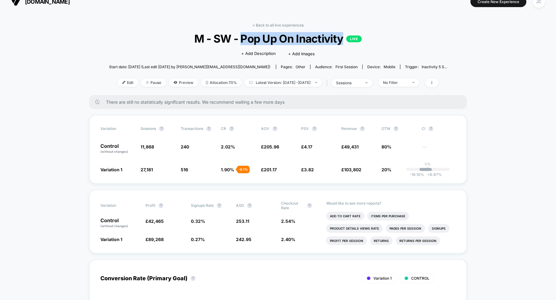
copy span "Pop Up On Inactivity"
drag, startPoint x: 241, startPoint y: 40, endPoint x: 342, endPoint y: 39, distance: 100.6
click at [342, 39] on span "M - SW - Pop Up On Inactivity LIVE" at bounding box center [278, 38] width 304 height 13
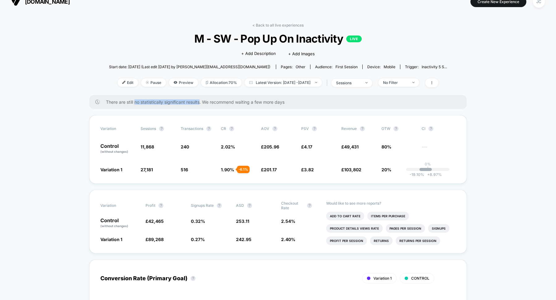
copy span "no statistically significant results"
drag, startPoint x: 136, startPoint y: 102, endPoint x: 201, endPoint y: 102, distance: 65.1
click at [201, 102] on span "There are still no statistically significant results. We recommend waiting a fe…" at bounding box center [280, 101] width 348 height 5
click at [271, 24] on link "< Back to all live experiences" at bounding box center [277, 25] width 51 height 5
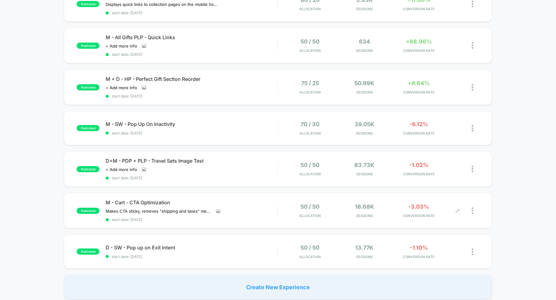
scroll to position [164, 0]
